Goal: Transaction & Acquisition: Obtain resource

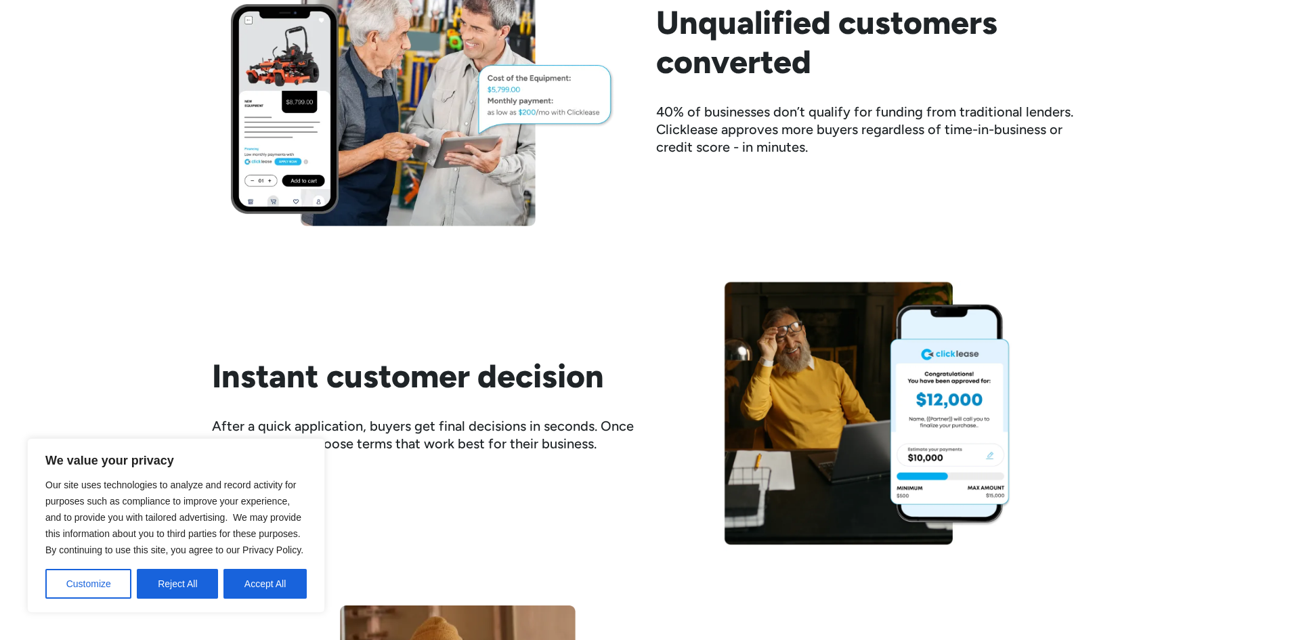
scroll to position [813, 0]
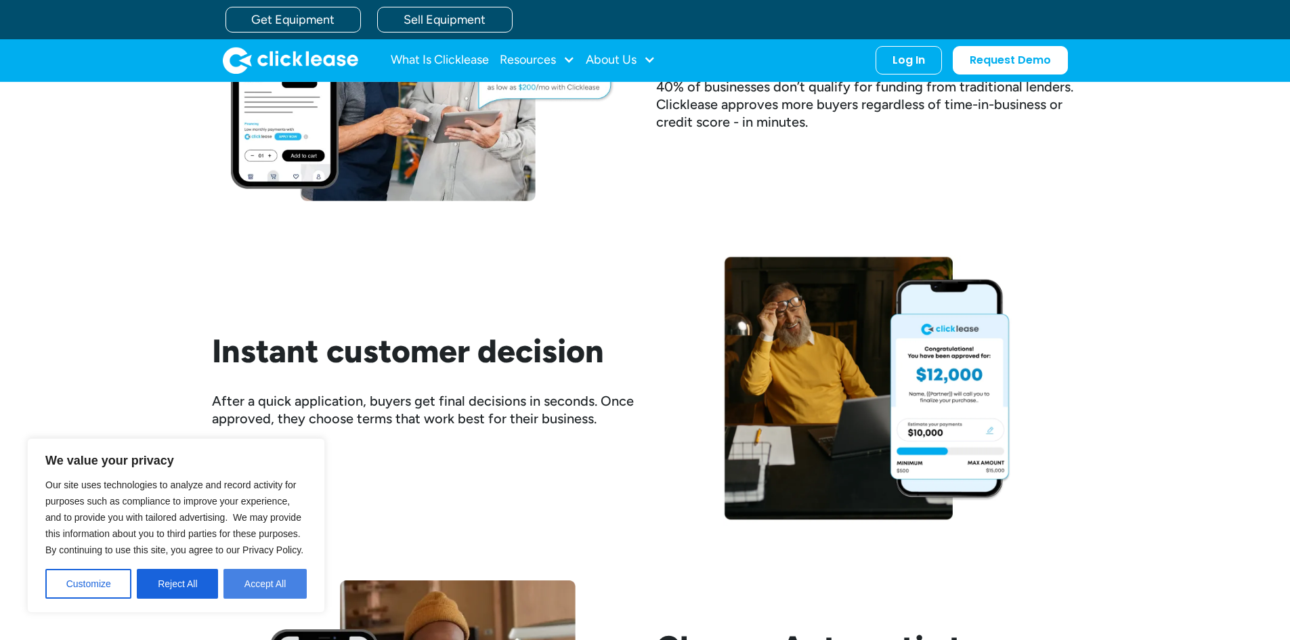
click at [266, 585] on button "Accept All" at bounding box center [265, 584] width 83 height 30
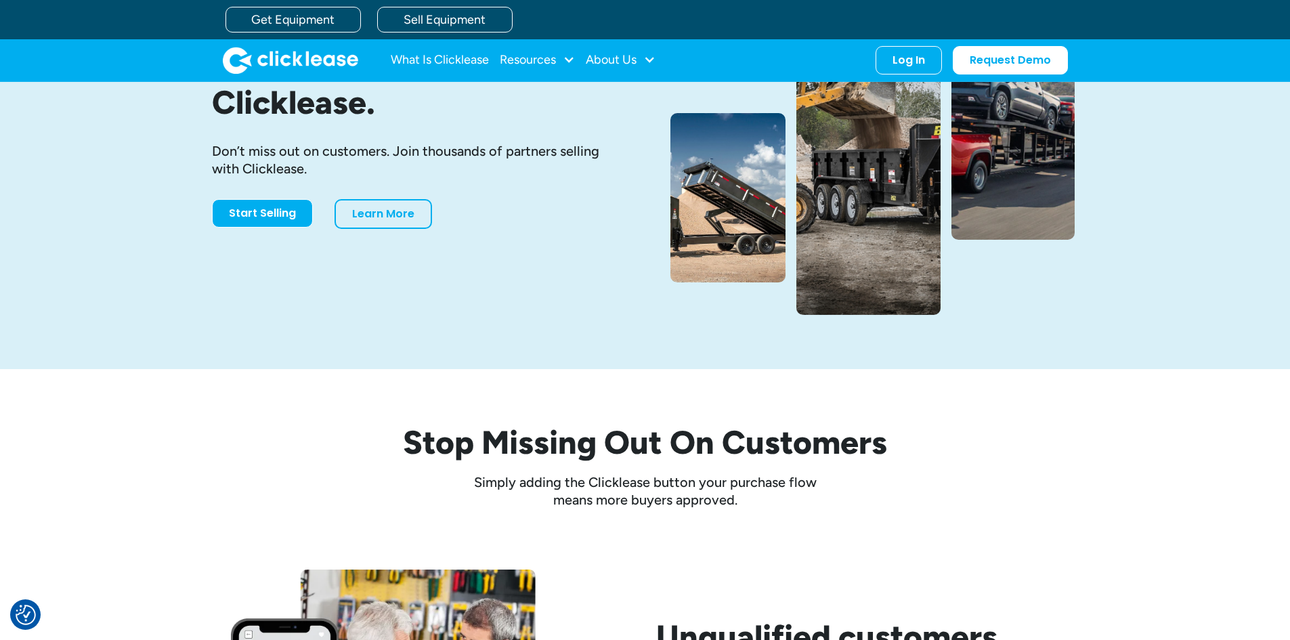
scroll to position [0, 0]
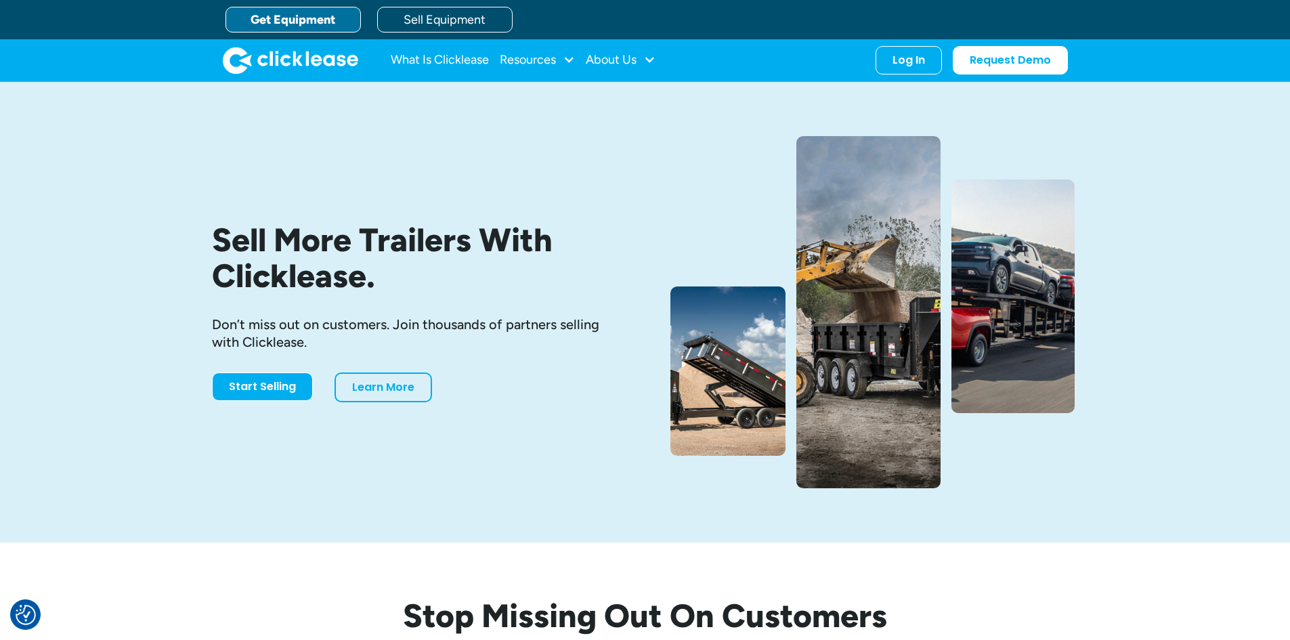
click at [295, 29] on link "Get Equipment" at bounding box center [293, 20] width 135 height 26
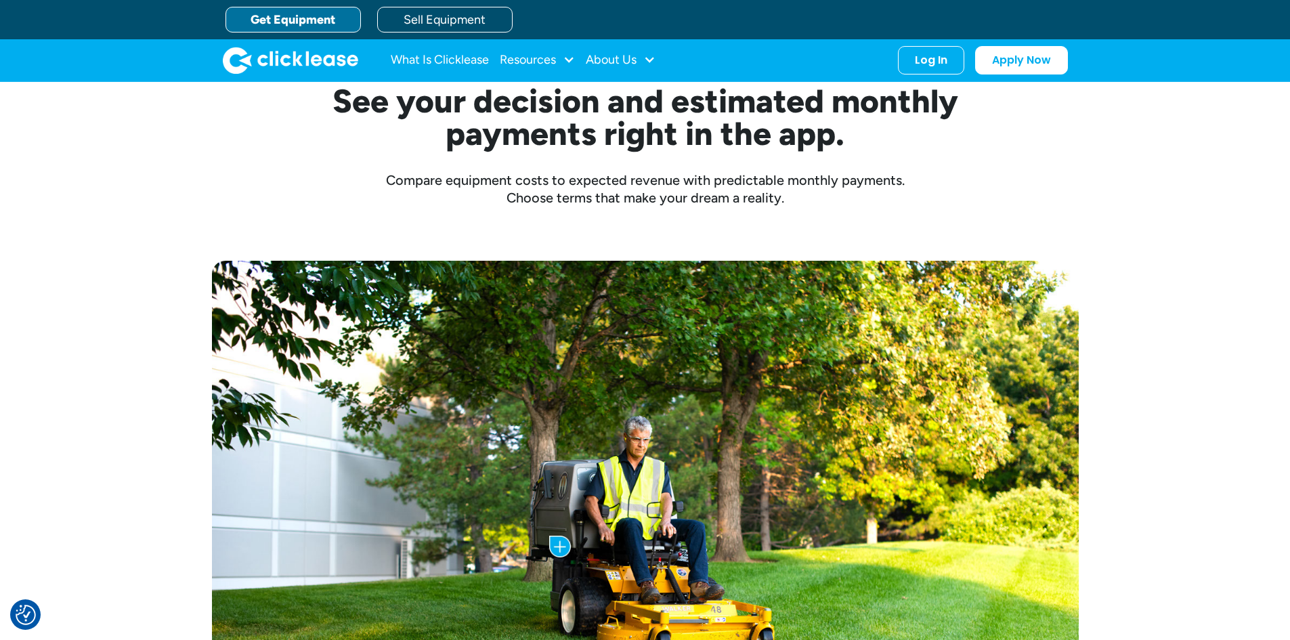
scroll to position [203, 0]
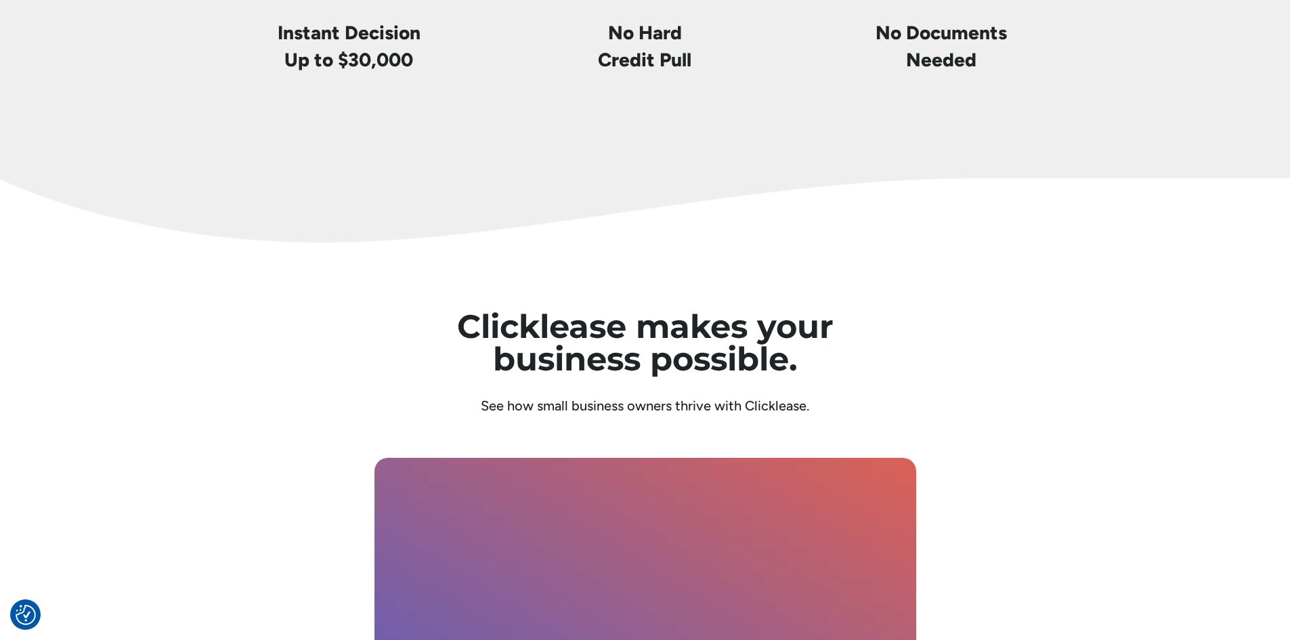
scroll to position [3319, 0]
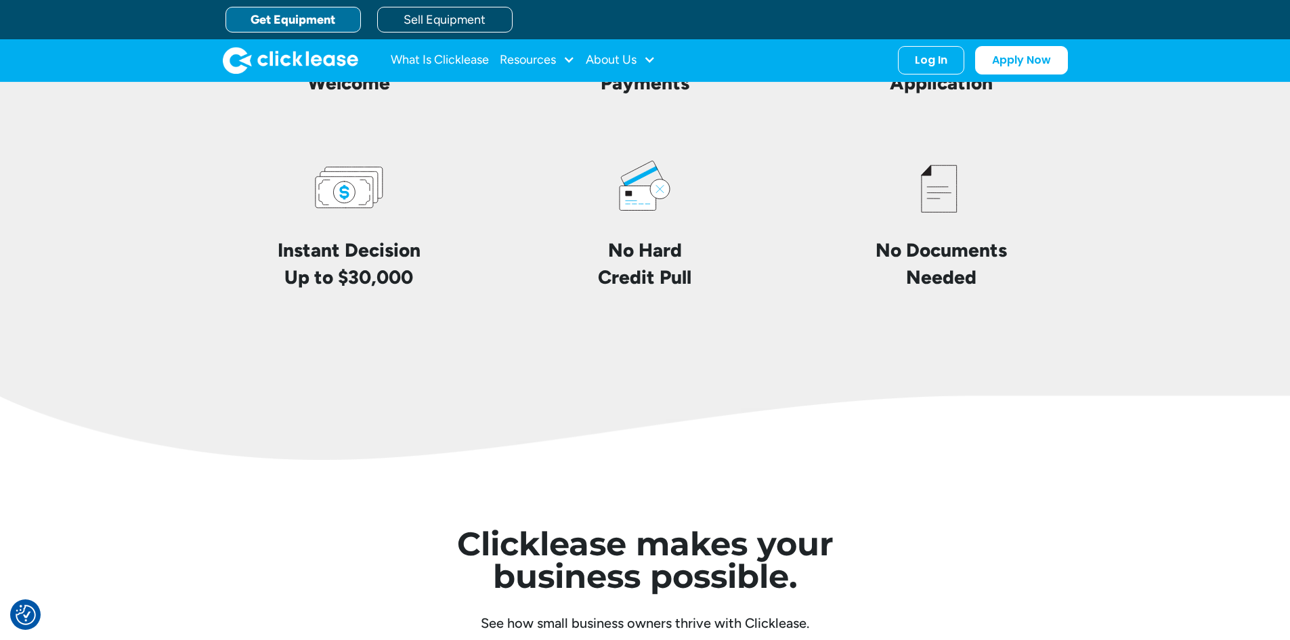
click at [958, 259] on h4 "No Documents Needed" at bounding box center [941, 263] width 131 height 53
